Goal: Task Accomplishment & Management: Use online tool/utility

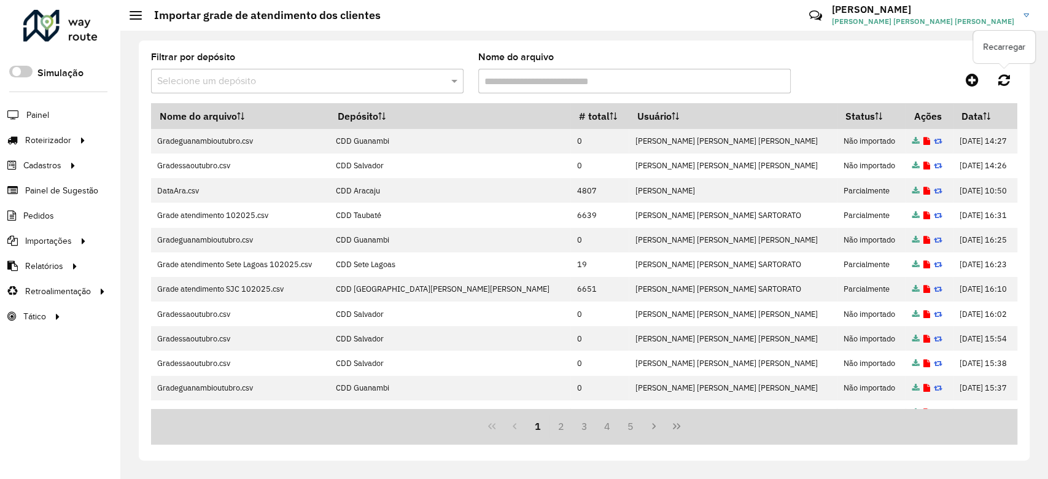
click at [1006, 84] on icon at bounding box center [1004, 80] width 12 height 14
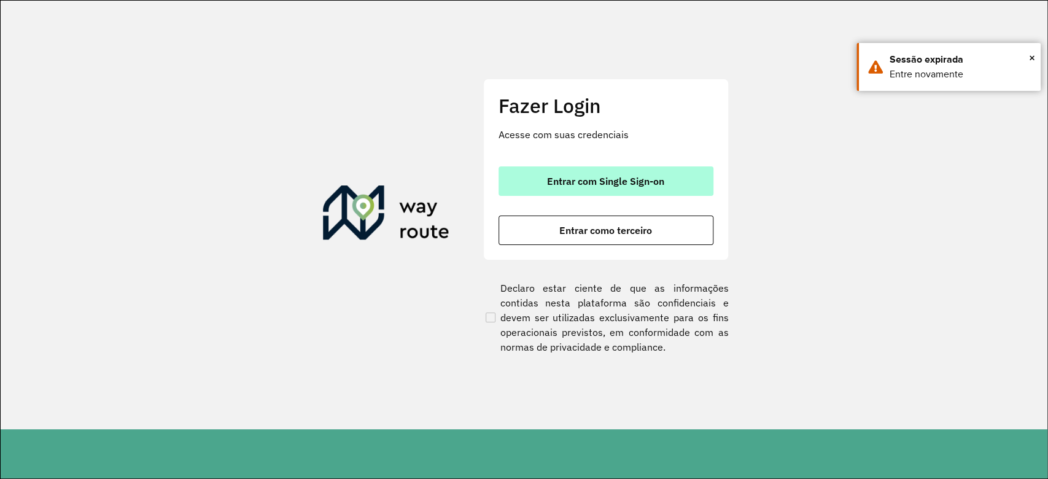
click at [625, 191] on button "Entrar com Single Sign-on" at bounding box center [605, 180] width 215 height 29
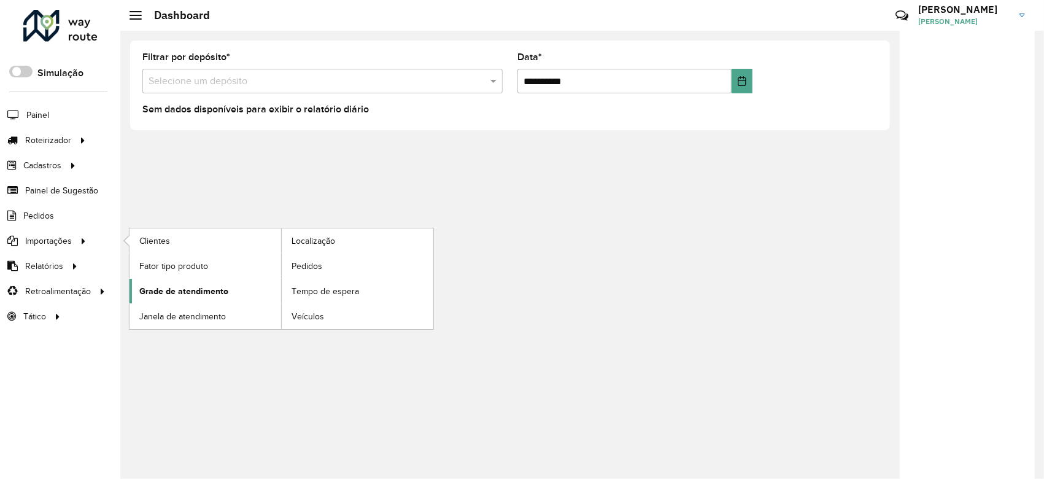
click at [196, 287] on span "Grade de atendimento" at bounding box center [183, 291] width 89 height 13
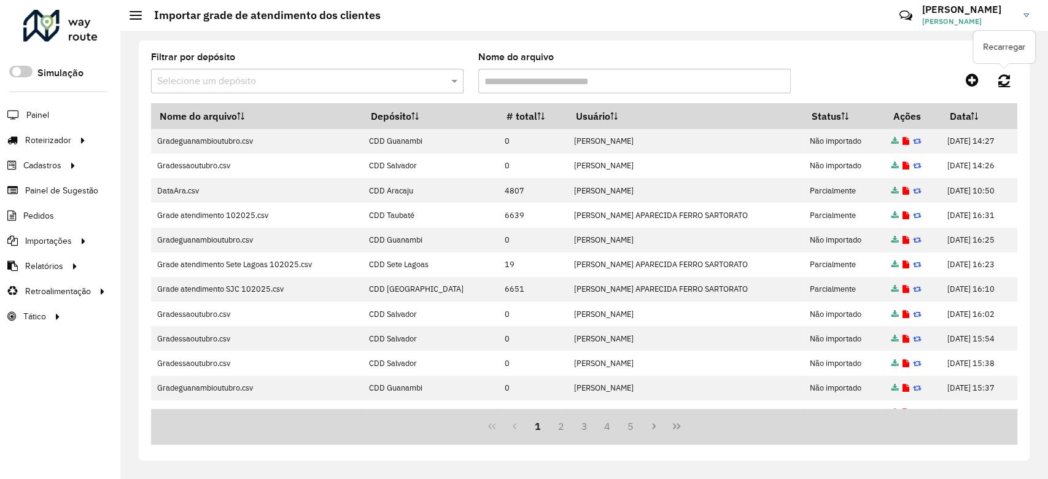
click at [1000, 81] on icon at bounding box center [1004, 80] width 12 height 14
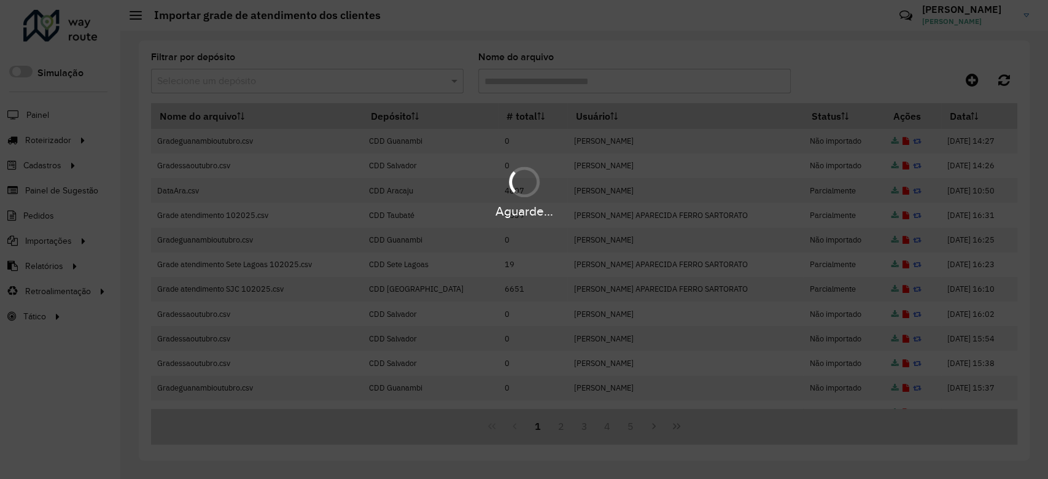
click at [1000, 81] on div "Aguarde..." at bounding box center [524, 239] width 1048 height 479
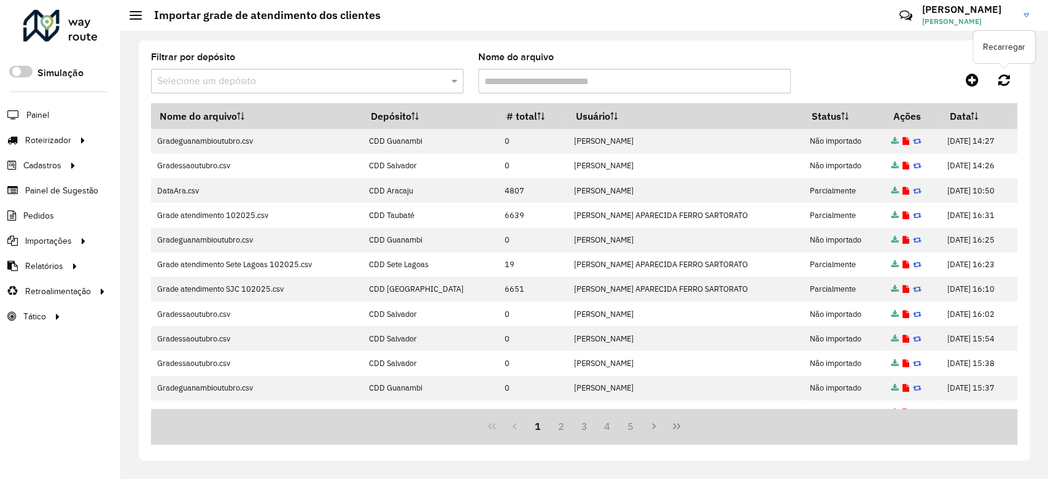
click at [1000, 81] on icon at bounding box center [1004, 80] width 12 height 14
click at [969, 72] on icon at bounding box center [972, 79] width 13 height 15
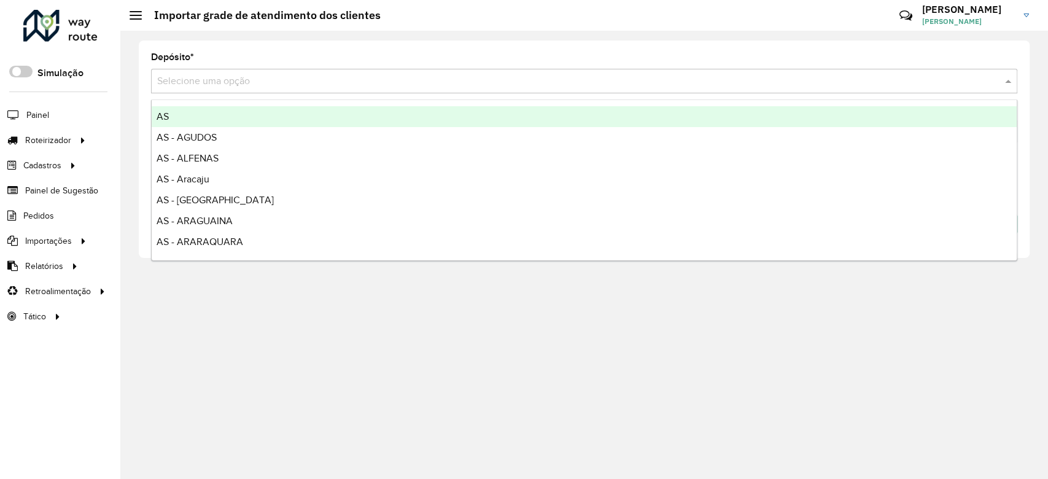
click at [568, 79] on input "text" at bounding box center [571, 81] width 829 height 15
type input "***"
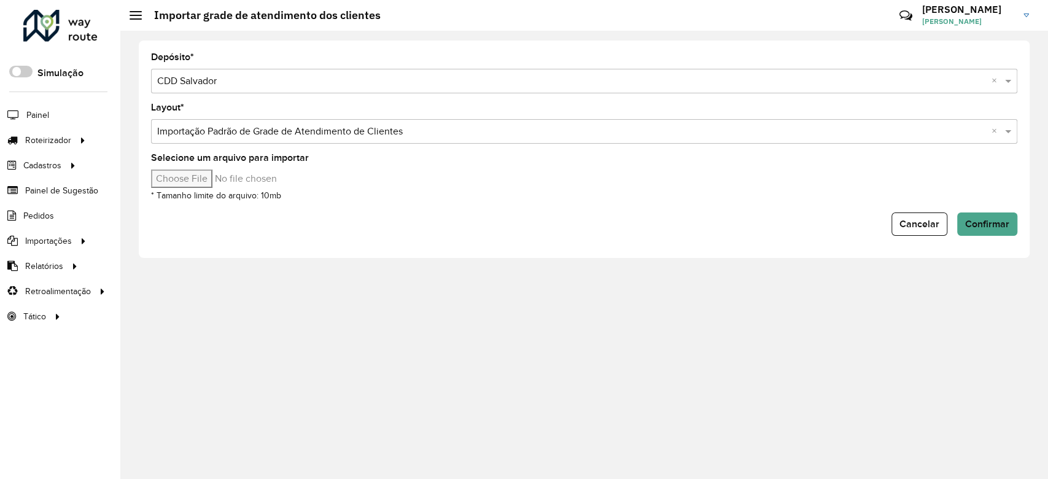
click at [196, 178] on input "Selecione um arquivo para importar" at bounding box center [255, 178] width 209 height 18
type input "**********"
click at [972, 234] on button "Confirmar" at bounding box center [987, 223] width 60 height 23
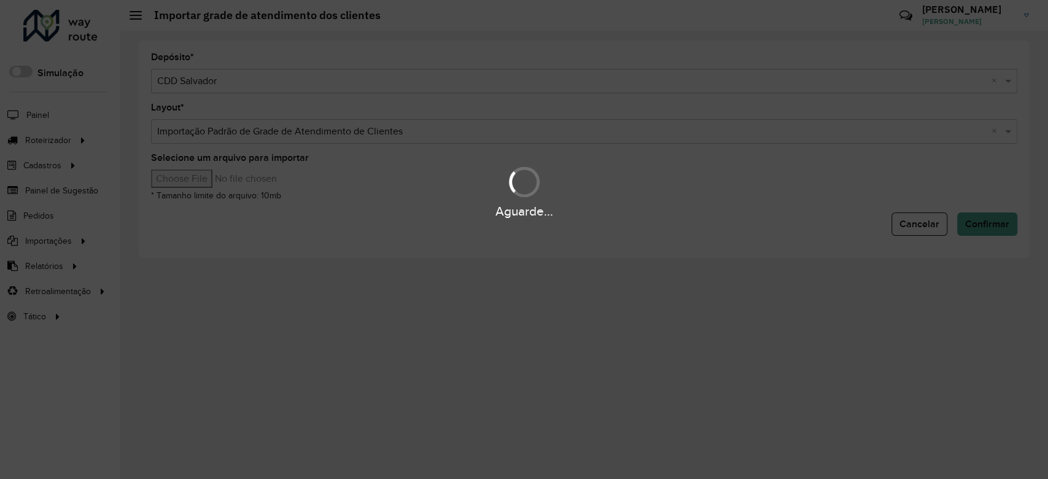
click at [968, 195] on div "Aguarde..." at bounding box center [524, 191] width 1048 height 58
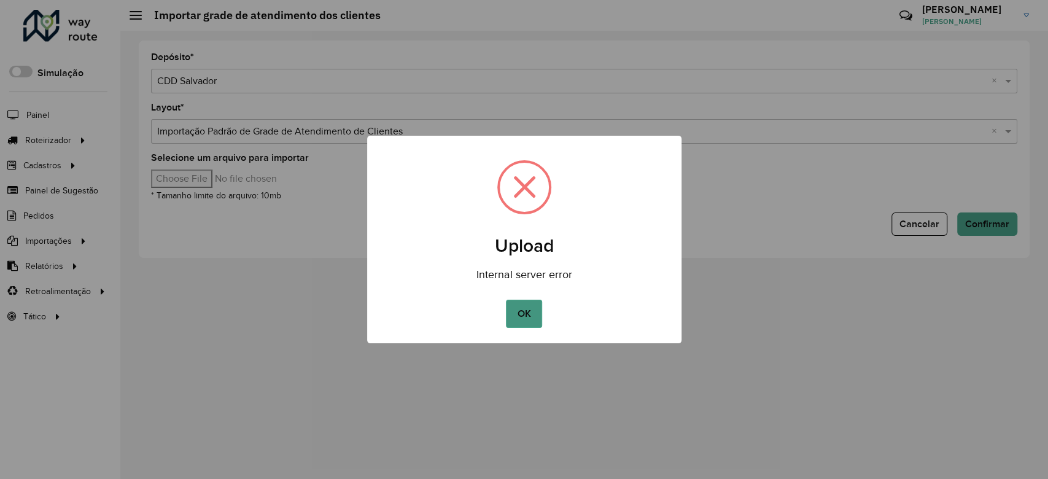
click at [535, 308] on button "OK" at bounding box center [524, 314] width 36 height 28
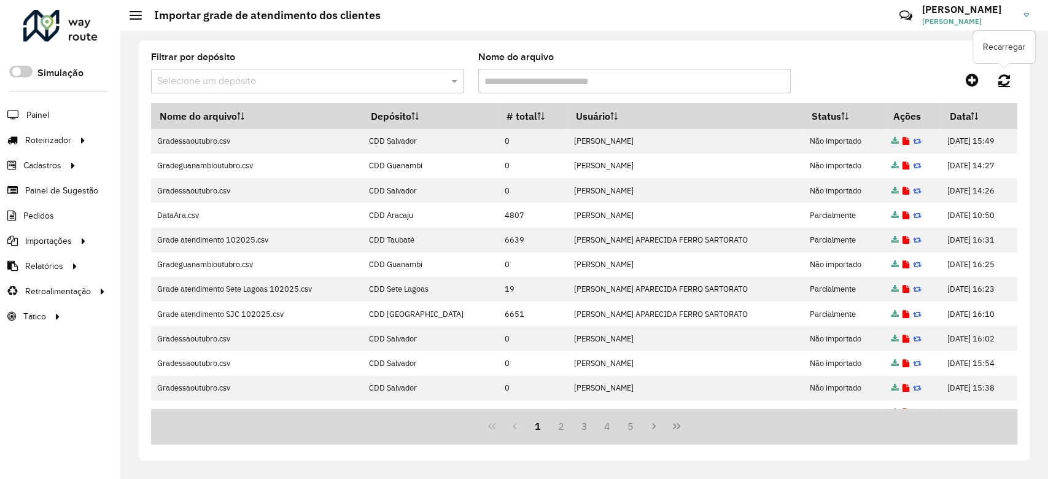
click at [996, 87] on link at bounding box center [1004, 80] width 26 height 22
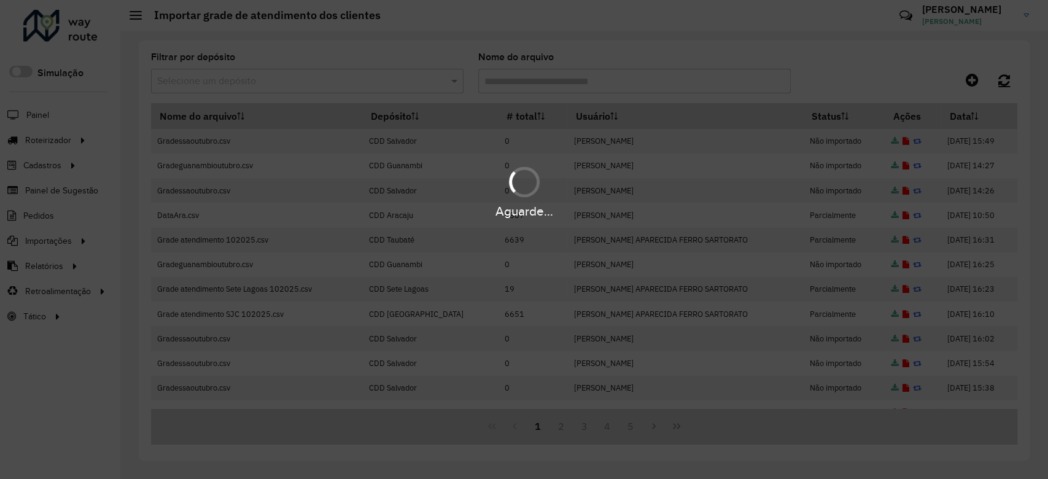
click at [996, 87] on div "Aguarde..." at bounding box center [524, 239] width 1048 height 479
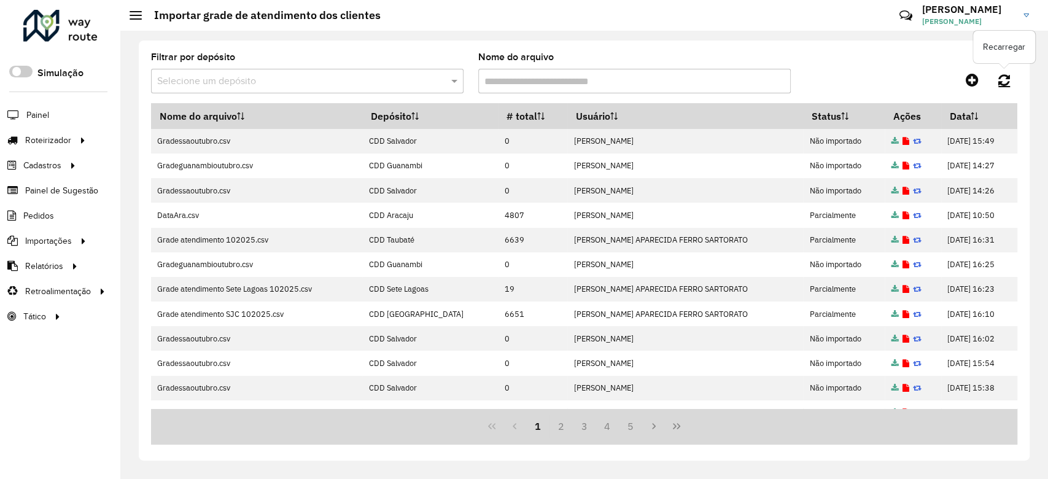
click at [996, 87] on link at bounding box center [1004, 80] width 26 height 22
